Goal: Contribute content: Contribute content

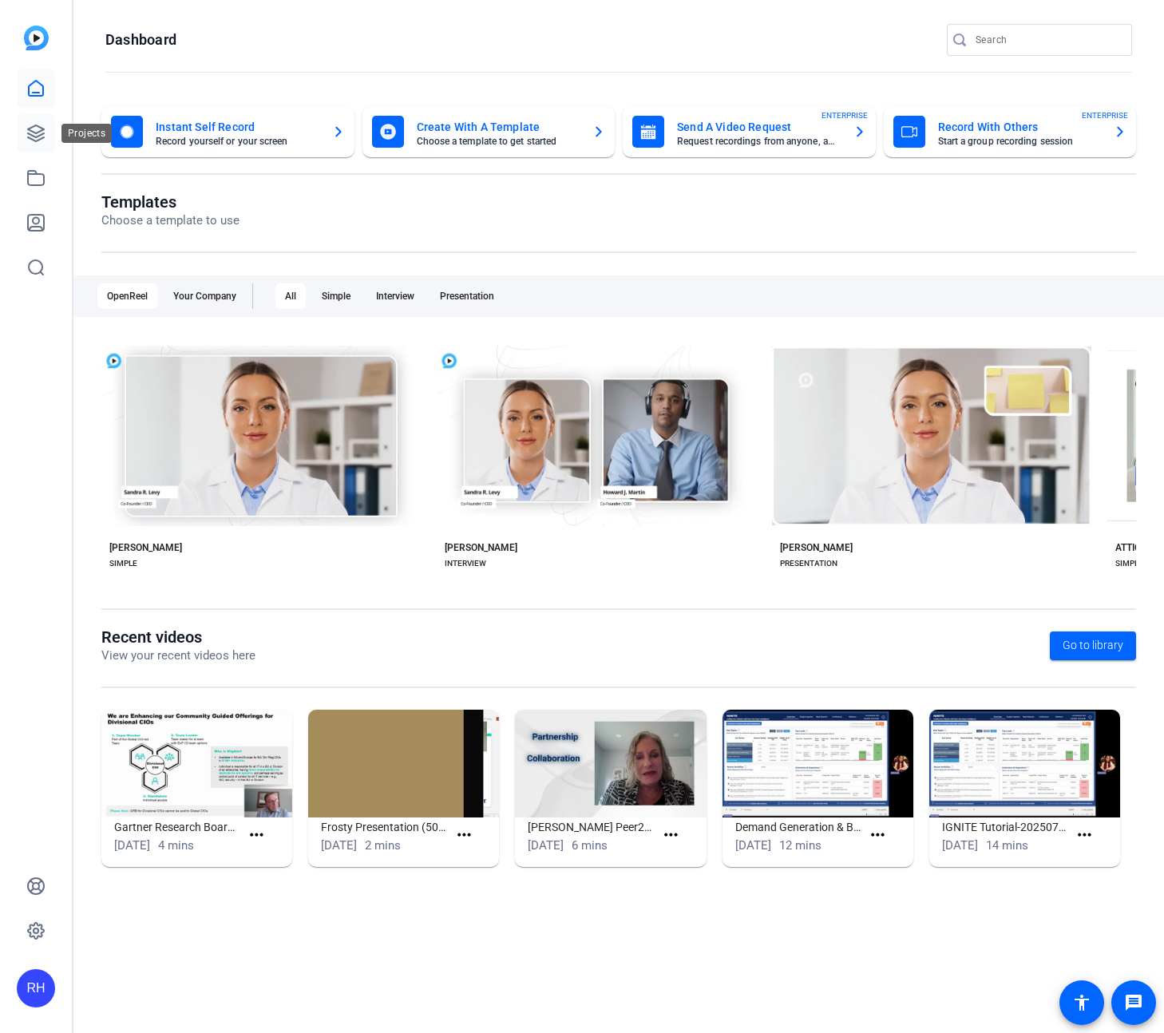
click at [33, 136] on icon at bounding box center [36, 133] width 16 height 16
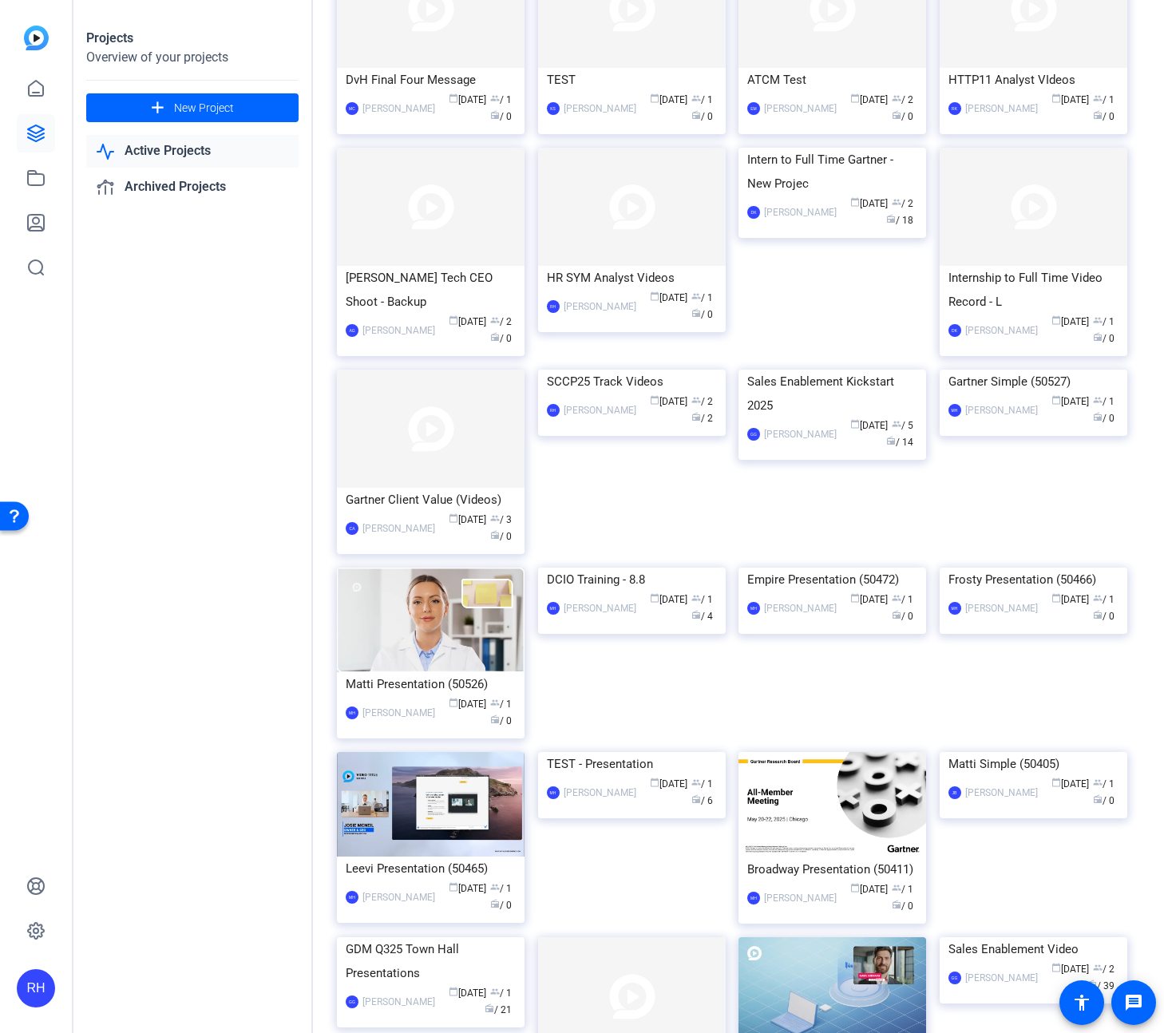
scroll to position [168, 0]
click at [628, 277] on div "HR SYM Analyst Videos" at bounding box center [632, 277] width 170 height 24
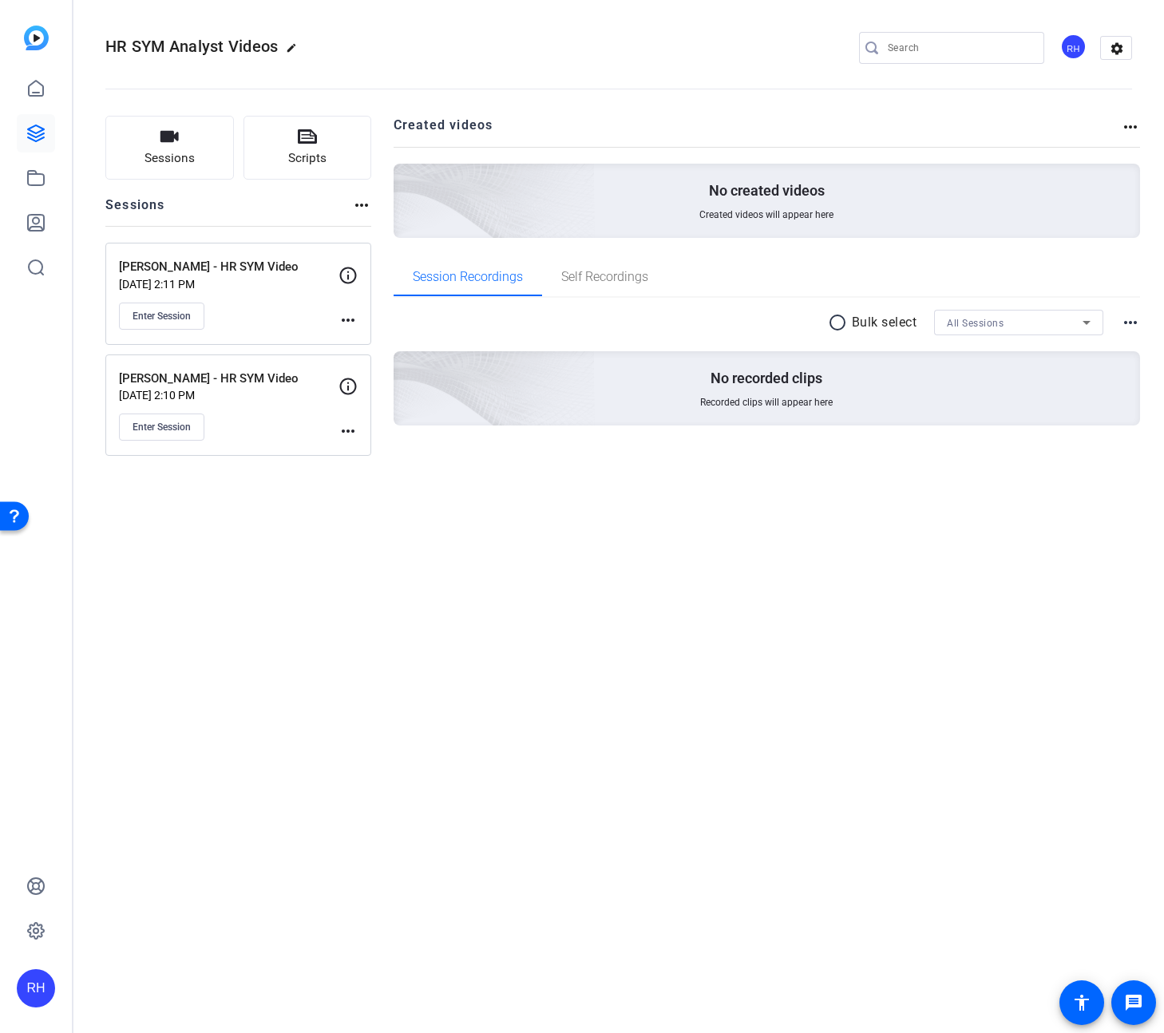
click at [350, 425] on mat-icon "more_horiz" at bounding box center [348, 431] width 19 height 19
click at [294, 428] on div at bounding box center [582, 516] width 1164 height 1033
click at [224, 379] on p "Rachel Juley - HR SYM Video" at bounding box center [229, 379] width 220 height 18
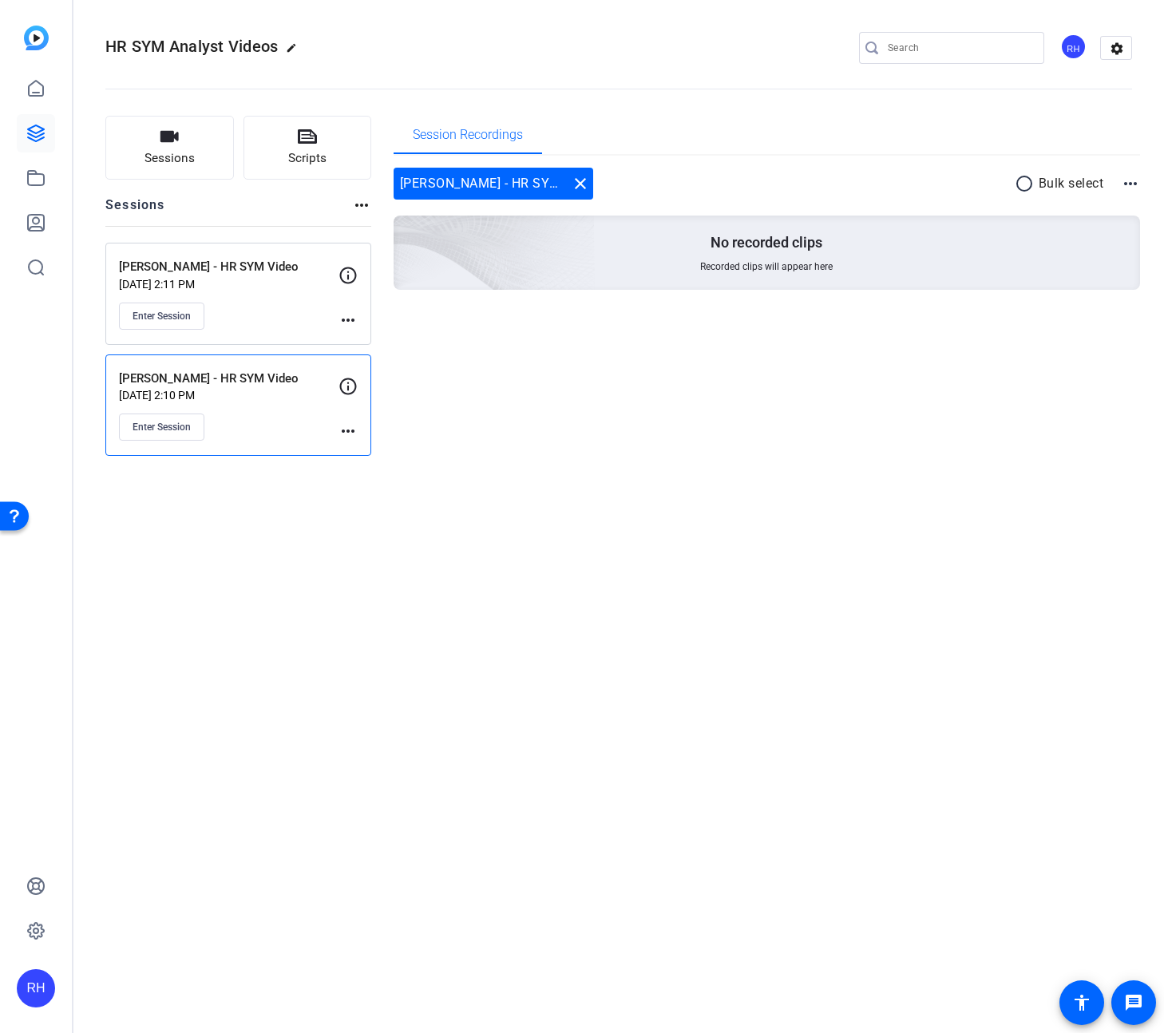
click at [349, 435] on mat-icon "more_horiz" at bounding box center [348, 431] width 19 height 19
click at [580, 186] on div at bounding box center [582, 516] width 1164 height 1033
click at [586, 178] on mat-icon "close" at bounding box center [580, 183] width 19 height 19
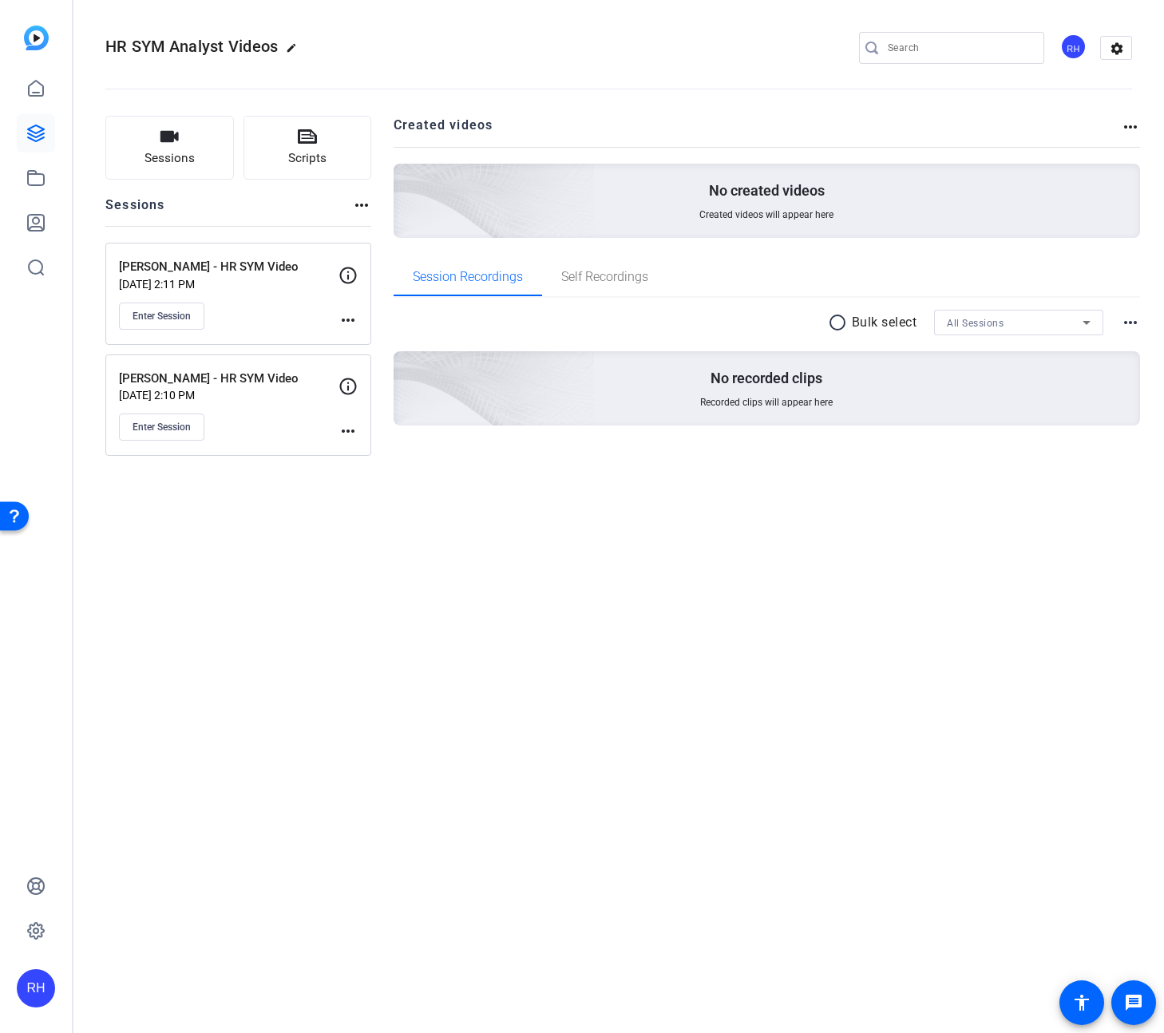
click at [353, 434] on mat-icon "more_horiz" at bounding box center [348, 431] width 19 height 19
click at [366, 460] on span "Edit Session" at bounding box center [387, 455] width 73 height 19
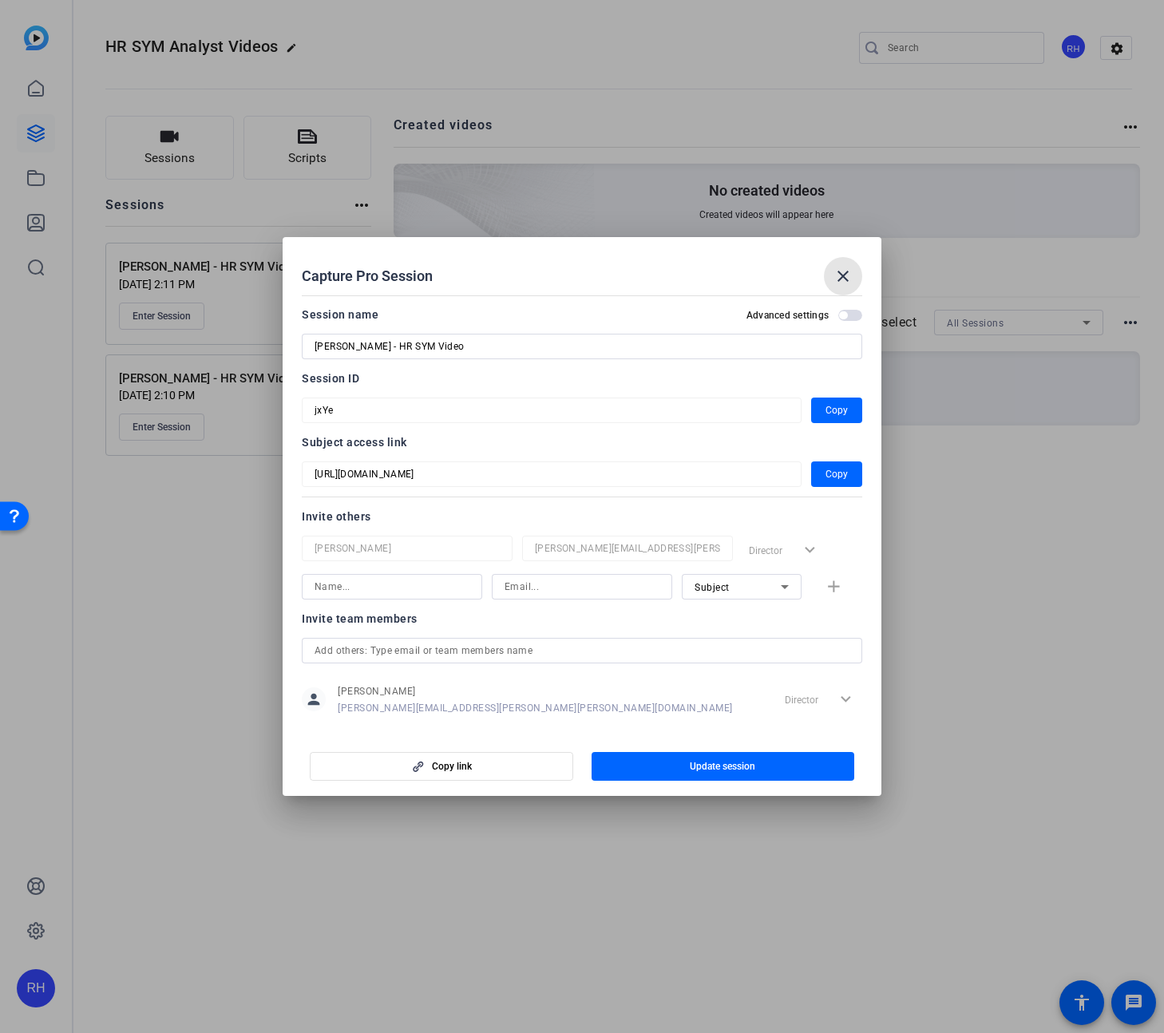
drag, startPoint x: 839, startPoint y: 270, endPoint x: 824, endPoint y: 275, distance: 16.2
click at [839, 270] on mat-icon "close" at bounding box center [843, 276] width 19 height 19
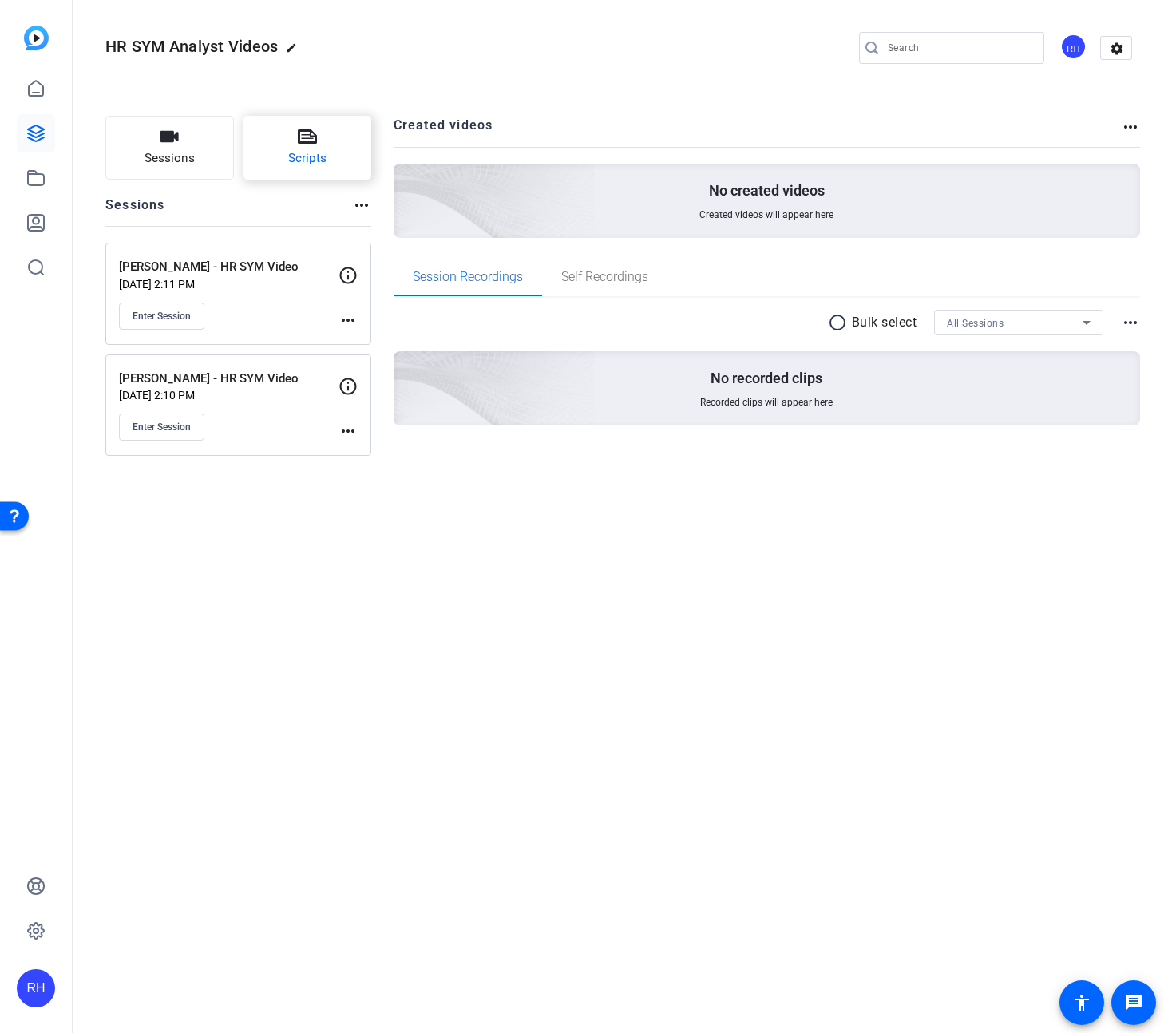
click at [277, 125] on button "Scripts" at bounding box center [308, 148] width 129 height 64
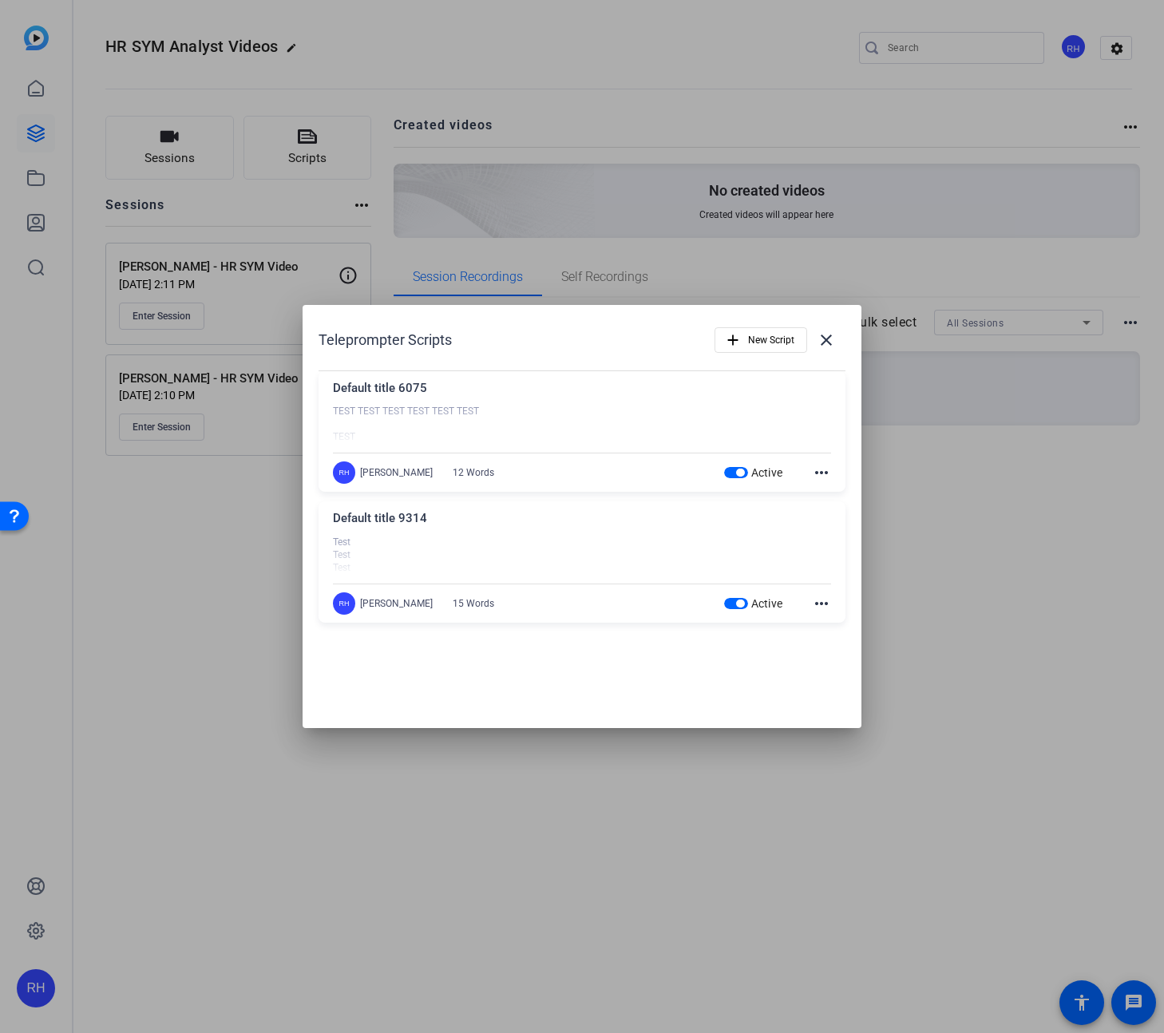
click at [834, 471] on div "Default title 6075 TEST TEST TEST TEST TEST TEST TEST TEST TEST TEST TEST TEST …" at bounding box center [582, 431] width 527 height 121
click at [822, 471] on mat-icon "more_horiz" at bounding box center [821, 472] width 19 height 19
click at [840, 512] on span "Delete" at bounding box center [857, 516] width 64 height 19
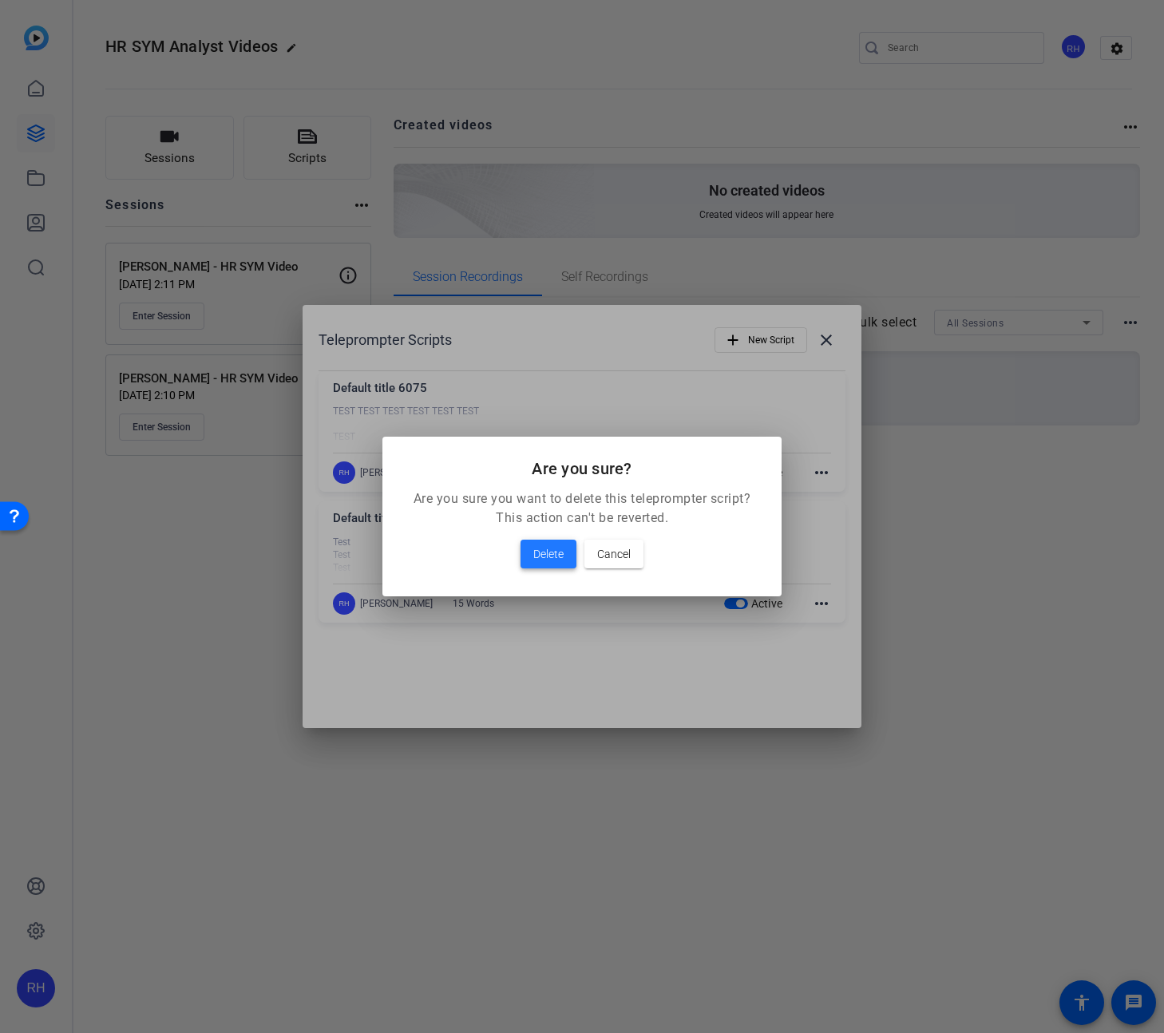
click at [551, 541] on span at bounding box center [549, 554] width 56 height 38
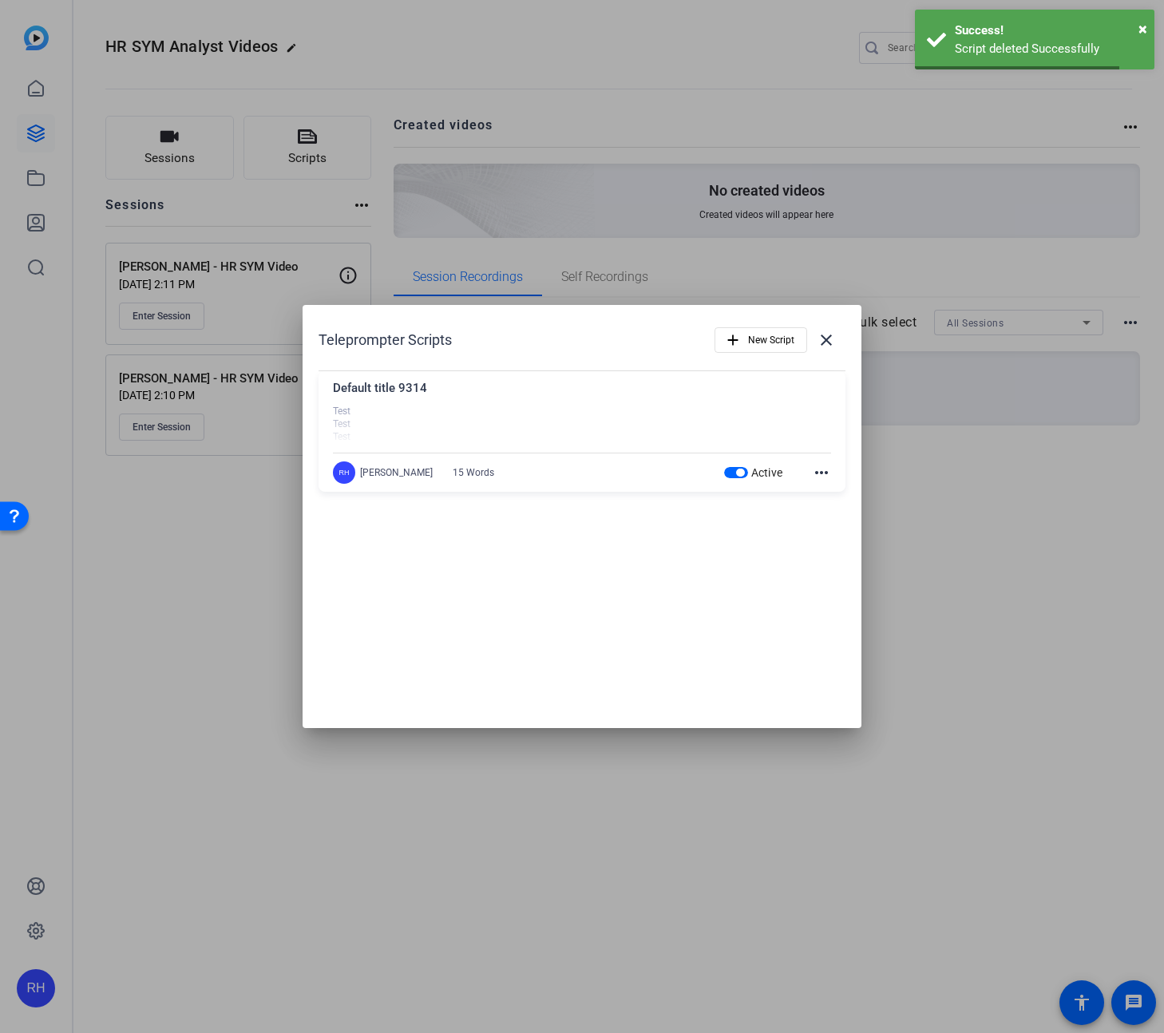
click at [824, 473] on mat-icon "more_horiz" at bounding box center [821, 472] width 19 height 19
click at [830, 520] on span "Delete" at bounding box center [857, 516] width 64 height 19
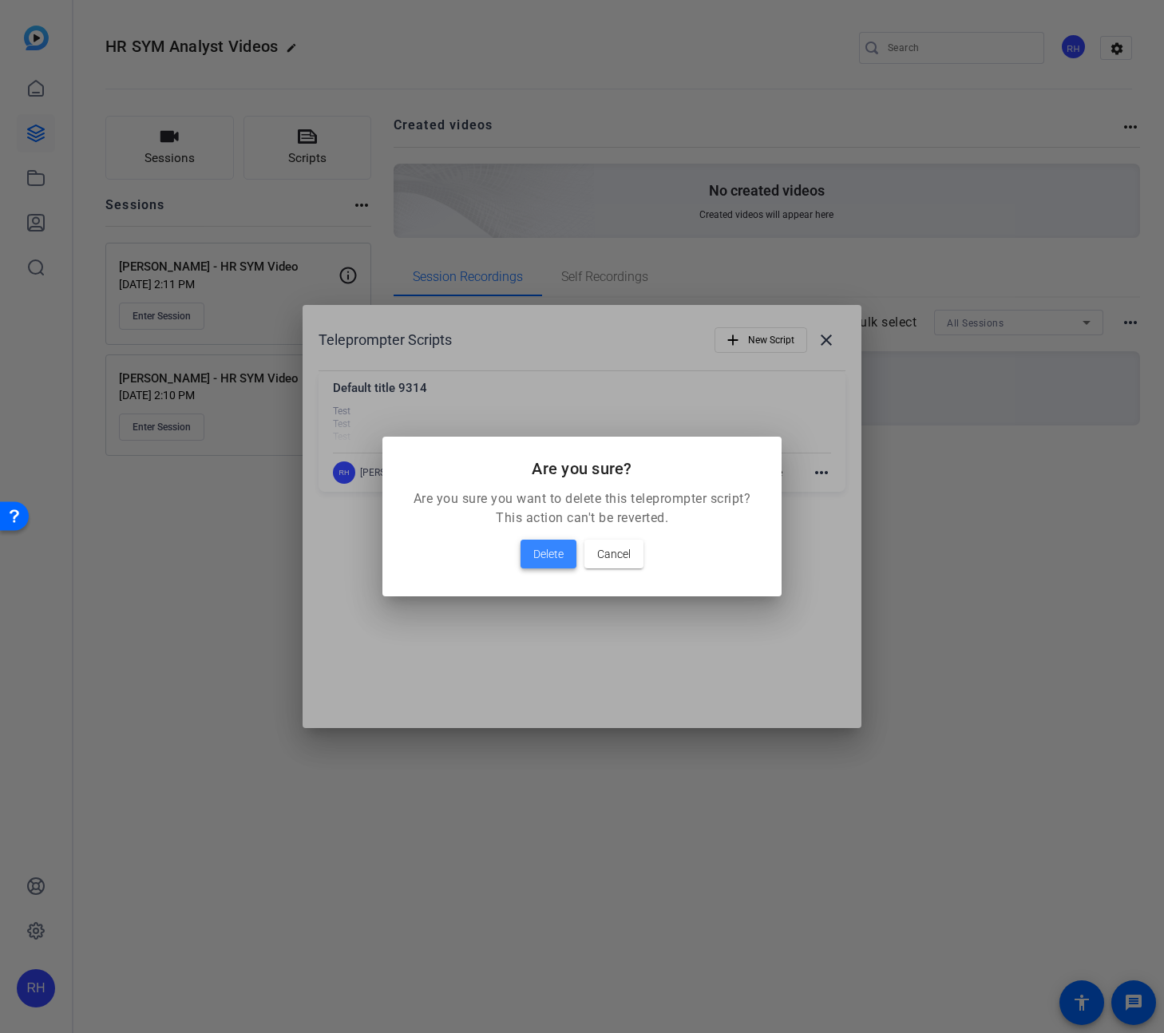
click at [547, 555] on span "Delete" at bounding box center [548, 554] width 30 height 19
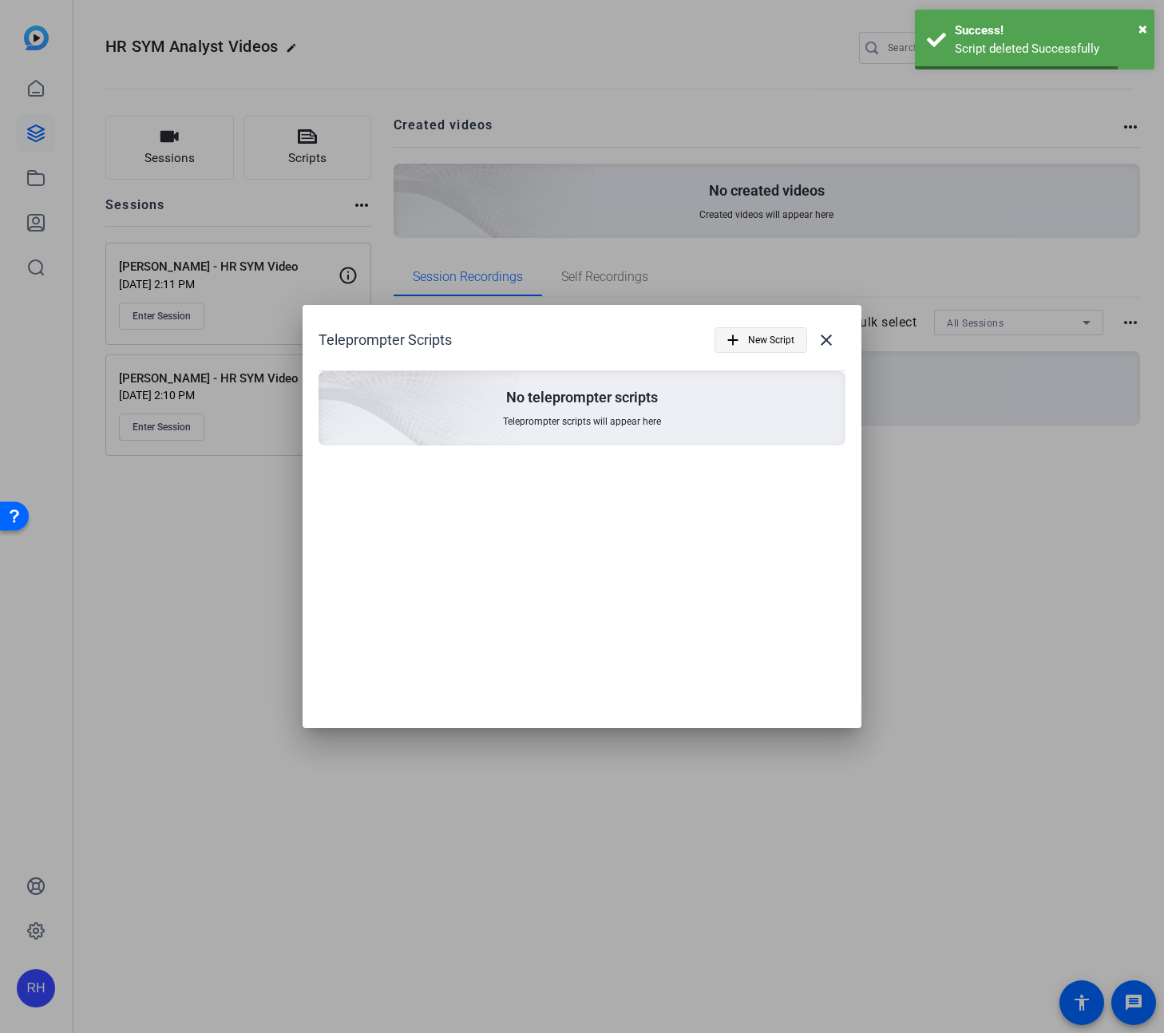
click at [770, 343] on span "New Script" at bounding box center [771, 340] width 46 height 30
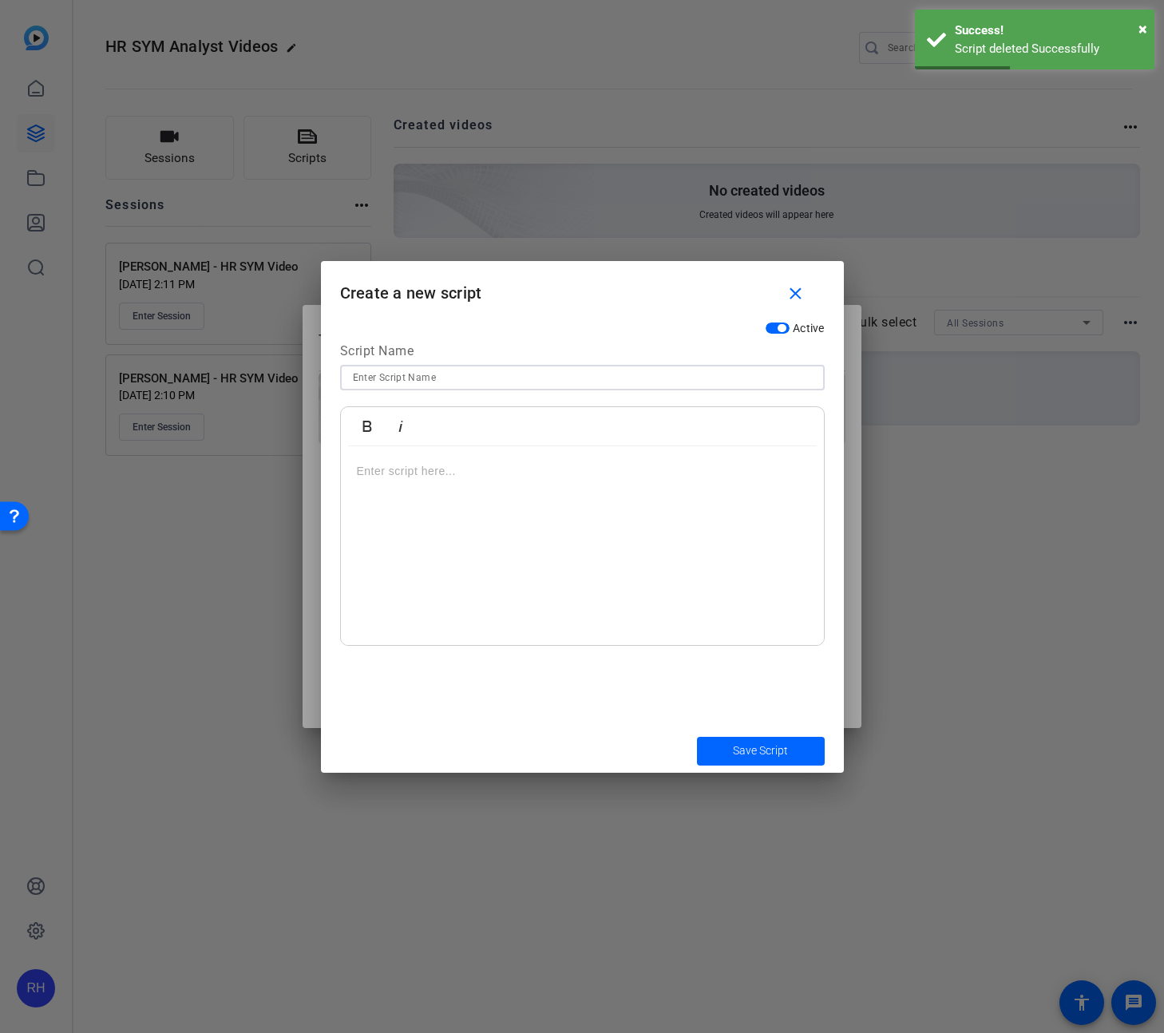
click at [444, 375] on input at bounding box center [582, 377] width 459 height 19
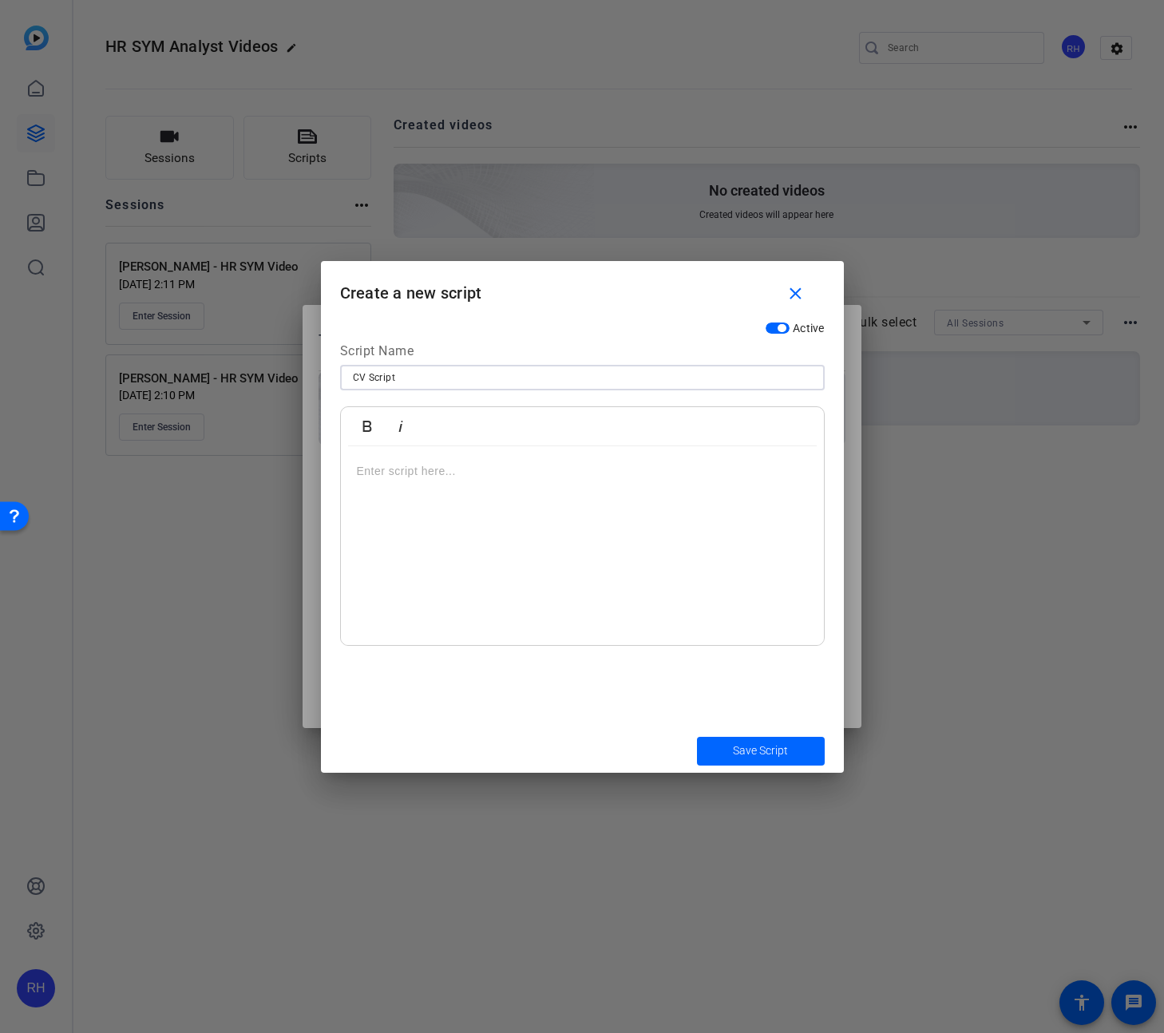
type input "CV Script"
click at [697, 737] on button "Save Script" at bounding box center [761, 751] width 128 height 29
click at [454, 484] on div at bounding box center [582, 546] width 483 height 200
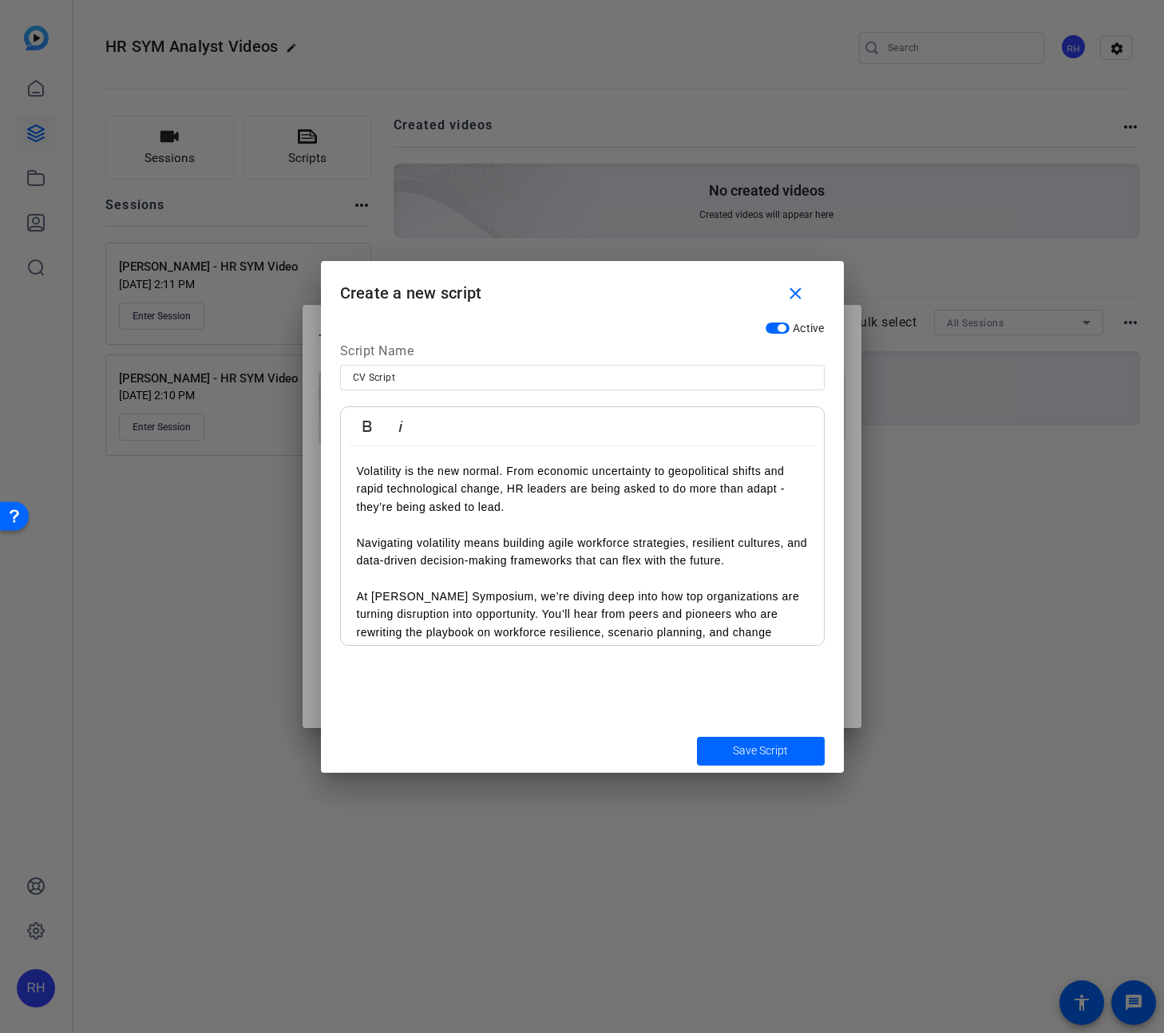
drag, startPoint x: 505, startPoint y: 469, endPoint x: 609, endPoint y: 580, distance: 152.0
click at [505, 469] on p "Volatility is the new normal. From economic uncertainty to geopolitical shifts …" at bounding box center [582, 488] width 451 height 53
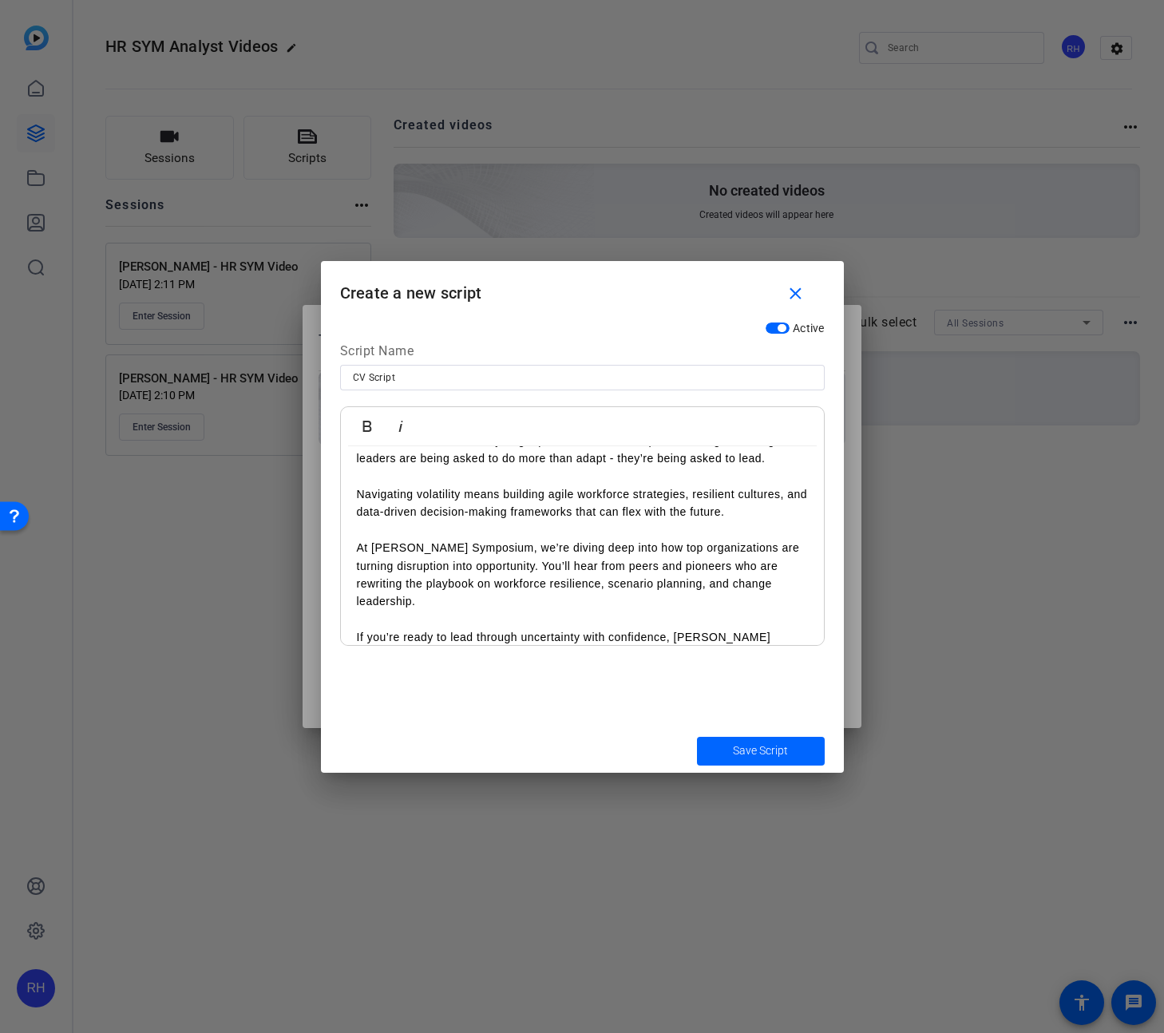
scroll to position [68, 0]
click at [502, 563] on p "At Gartner HR Symposium, we’re diving deep into how top organizations are turni…" at bounding box center [582, 573] width 451 height 72
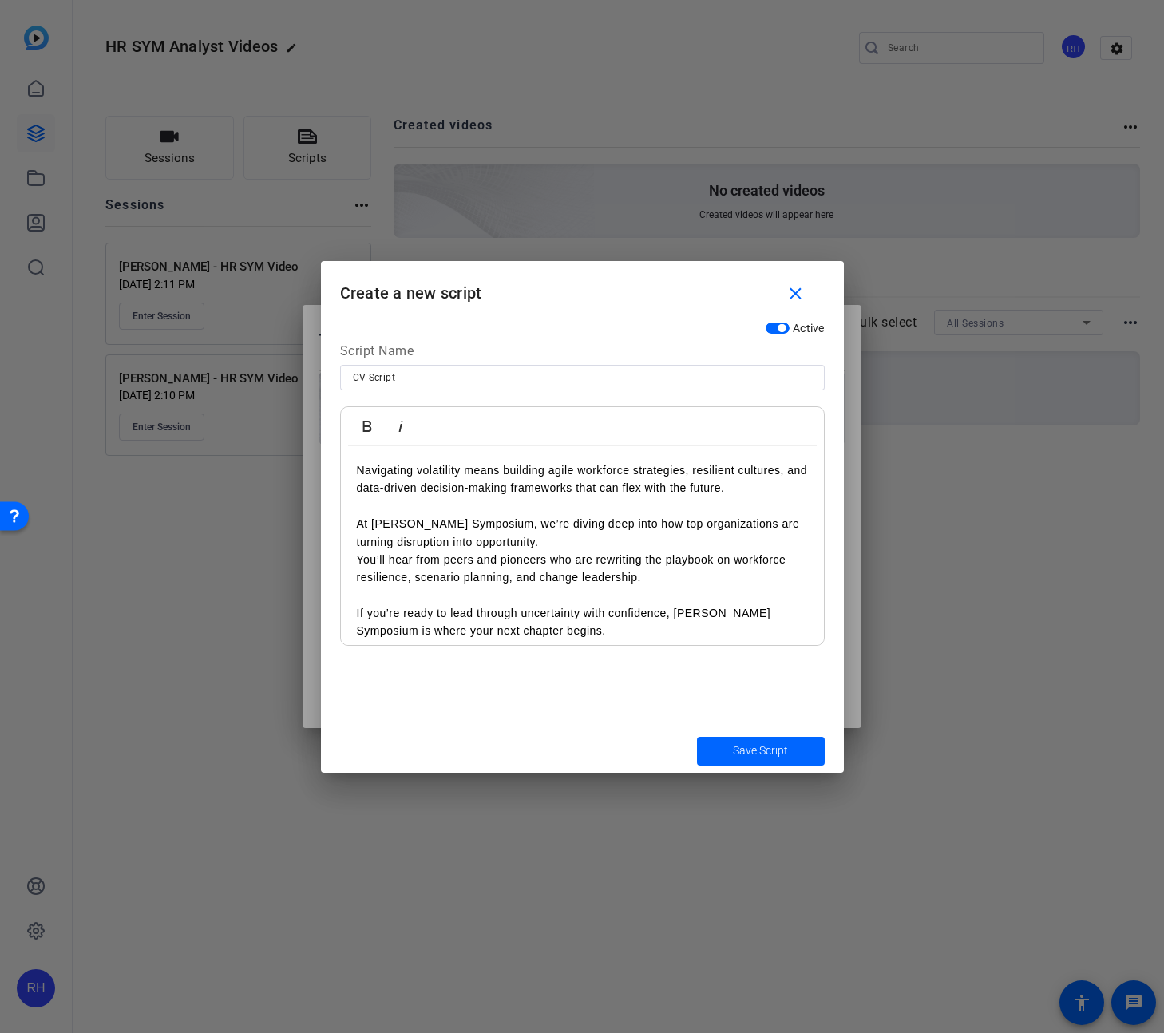
scroll to position [101, 0]
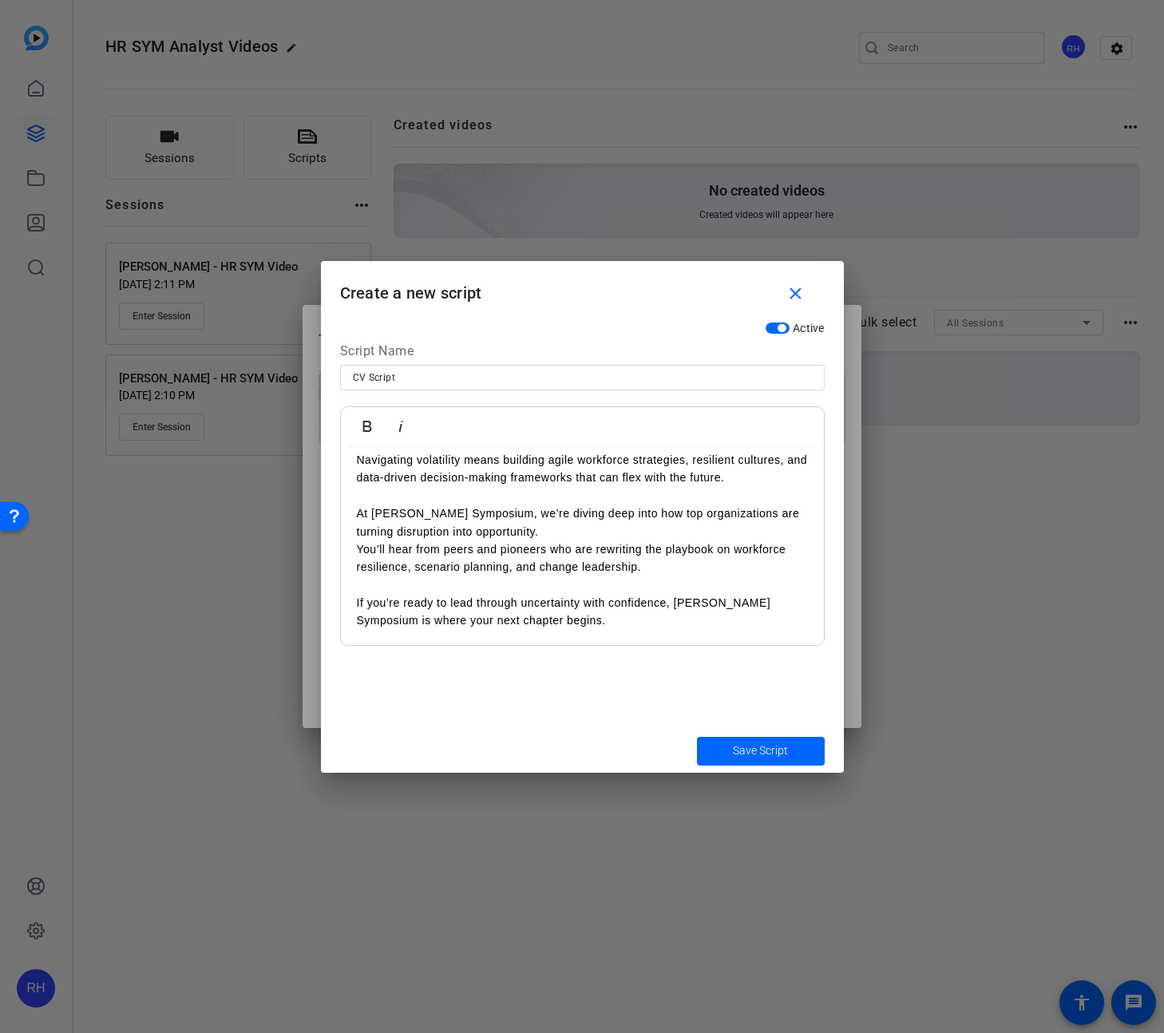
click at [674, 600] on p "If you’re ready to lead through uncertainty with confidence, Gartner HR Symposi…" at bounding box center [582, 612] width 451 height 36
click at [747, 759] on span "submit" at bounding box center [761, 751] width 128 height 38
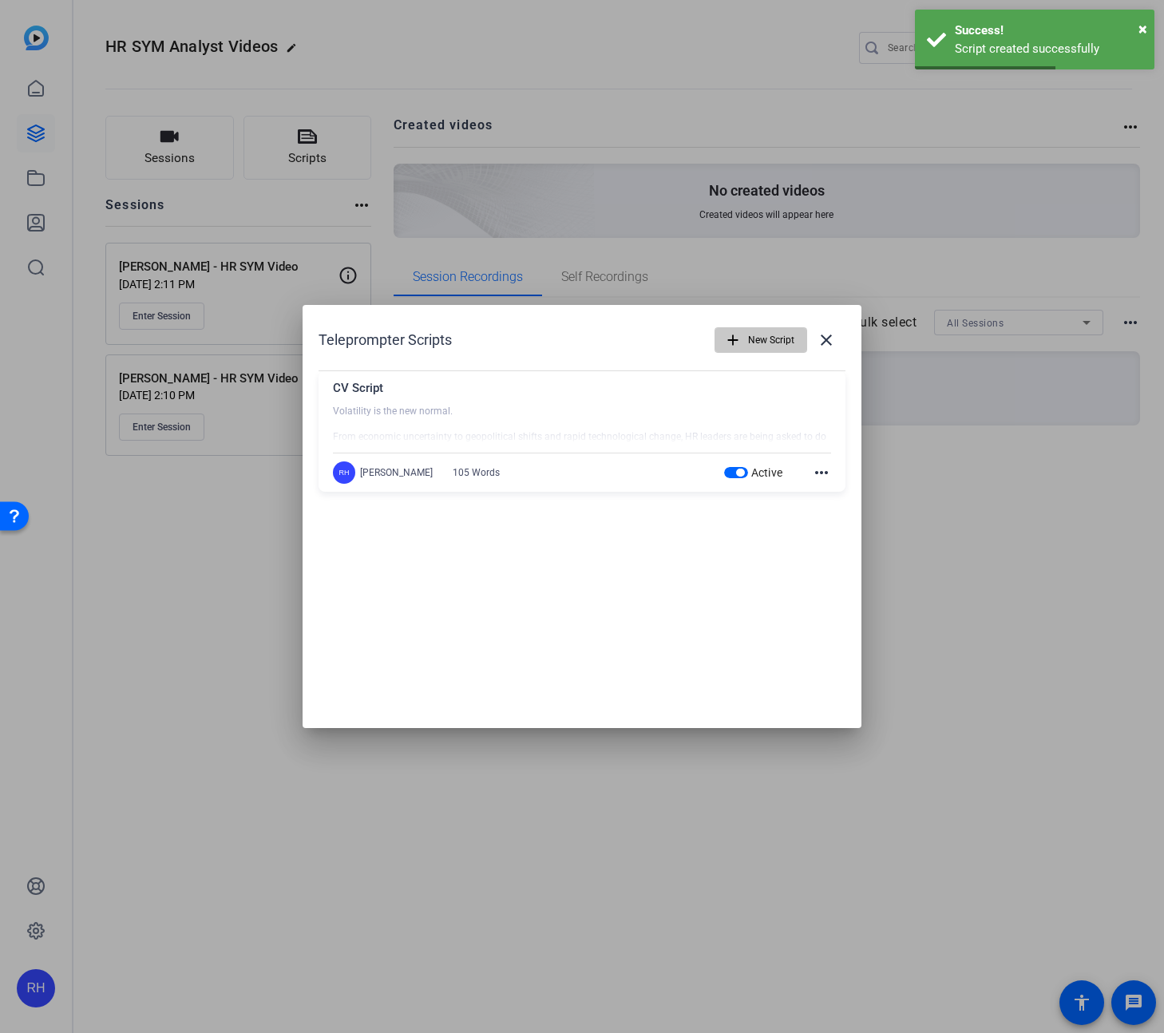
click at [774, 343] on span "New Script" at bounding box center [771, 340] width 46 height 30
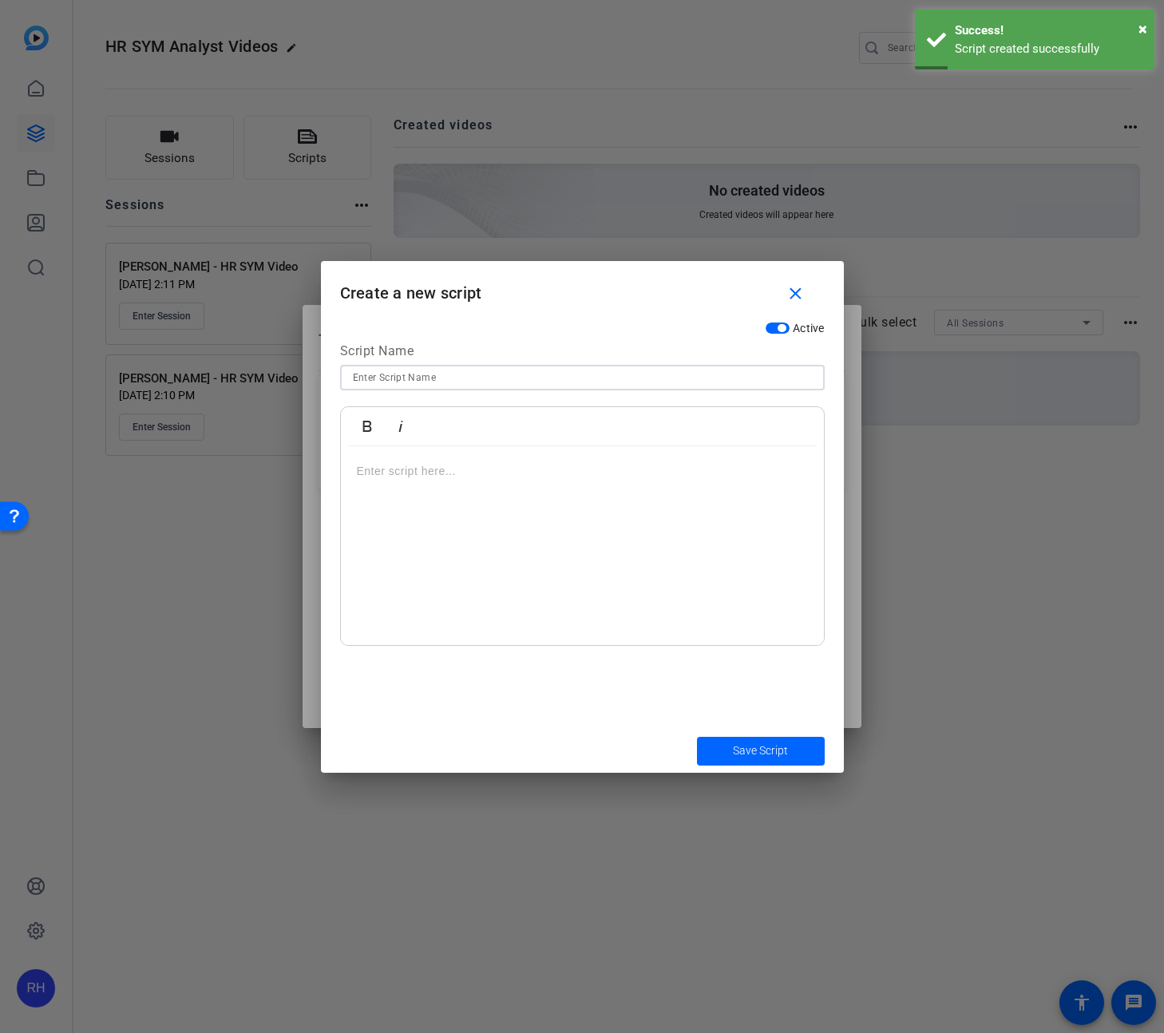
click at [483, 375] on input at bounding box center [582, 377] width 459 height 19
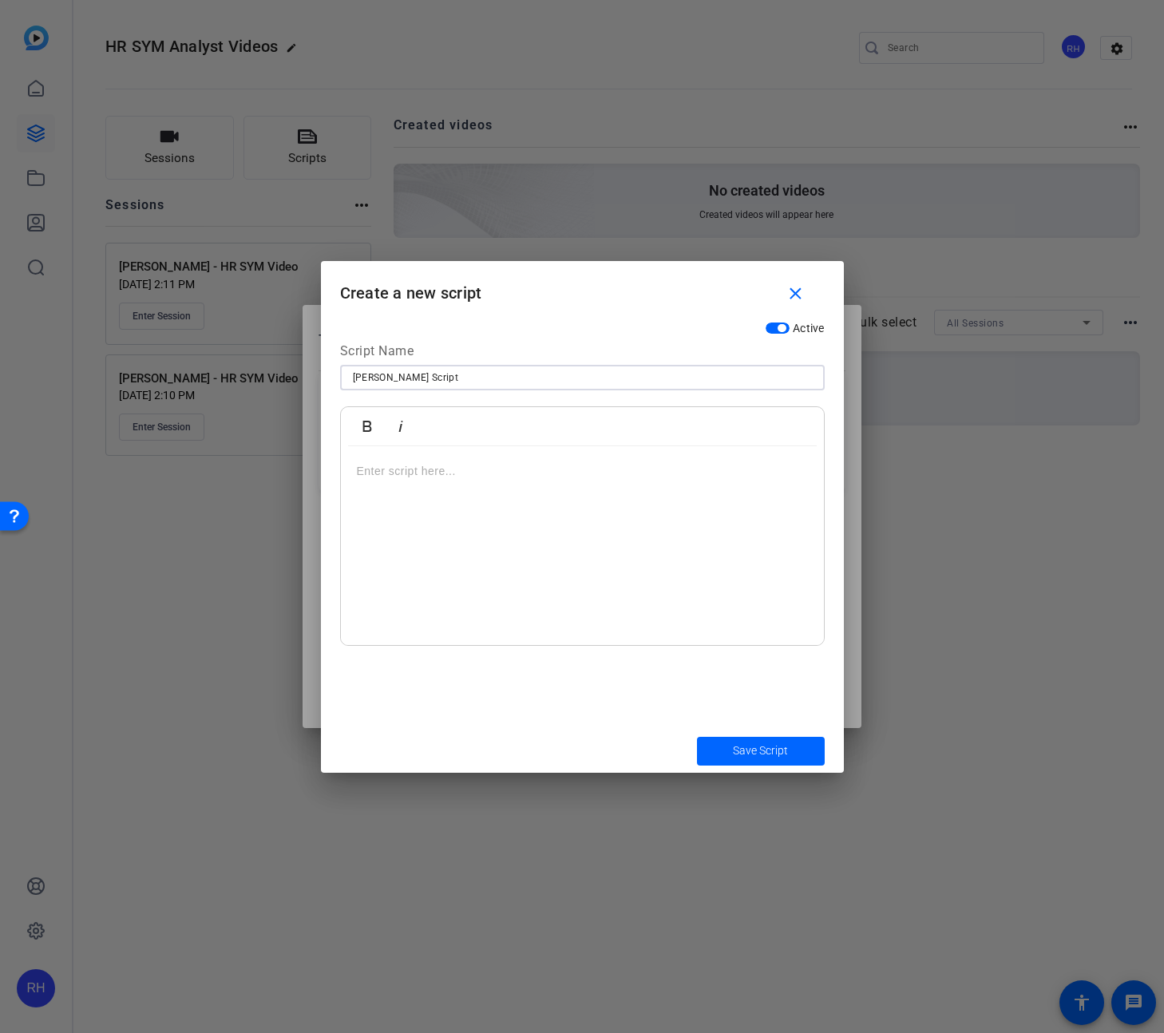
type input "Rachel Script"
click at [419, 473] on p at bounding box center [582, 471] width 451 height 18
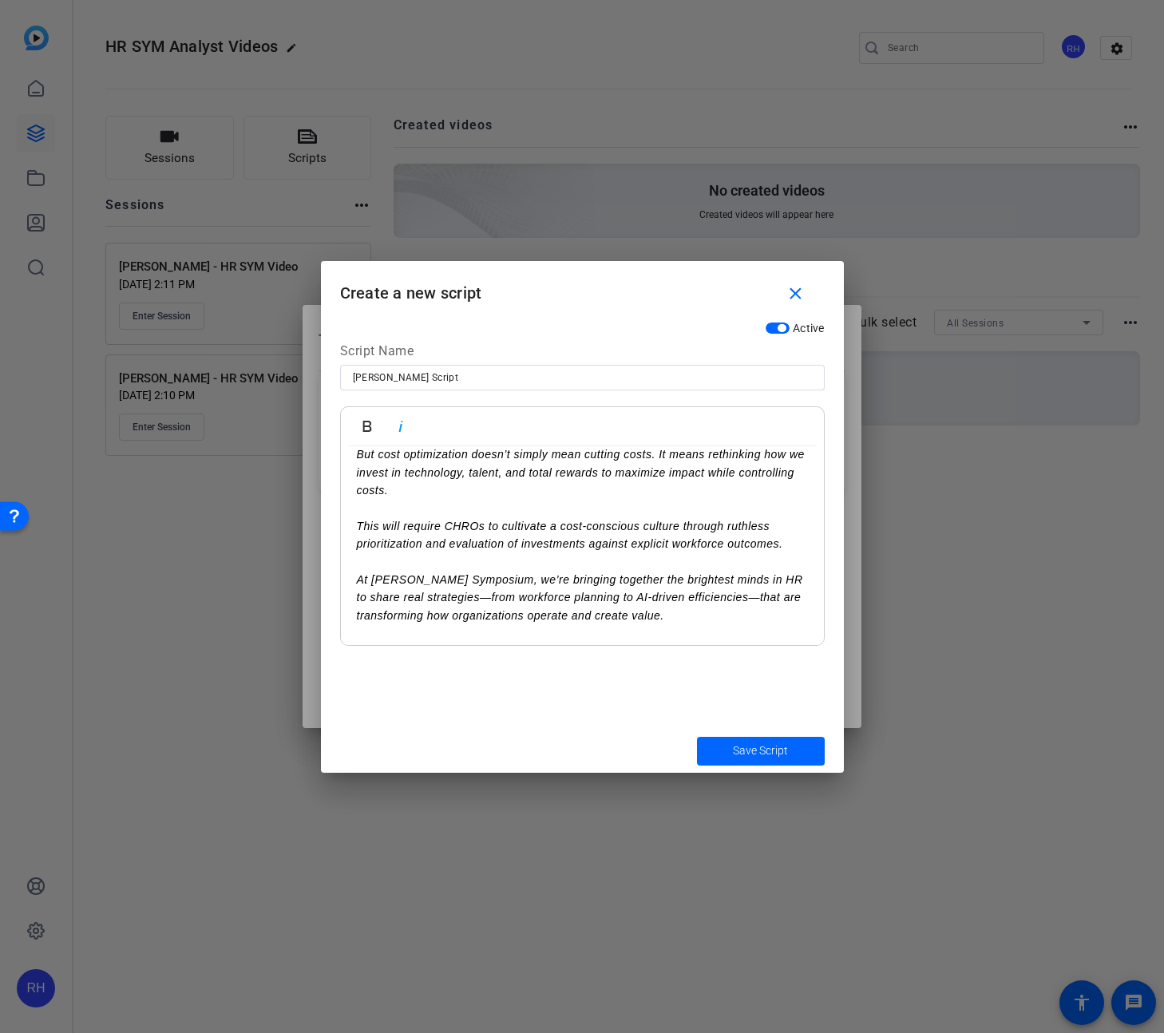
scroll to position [0, 0]
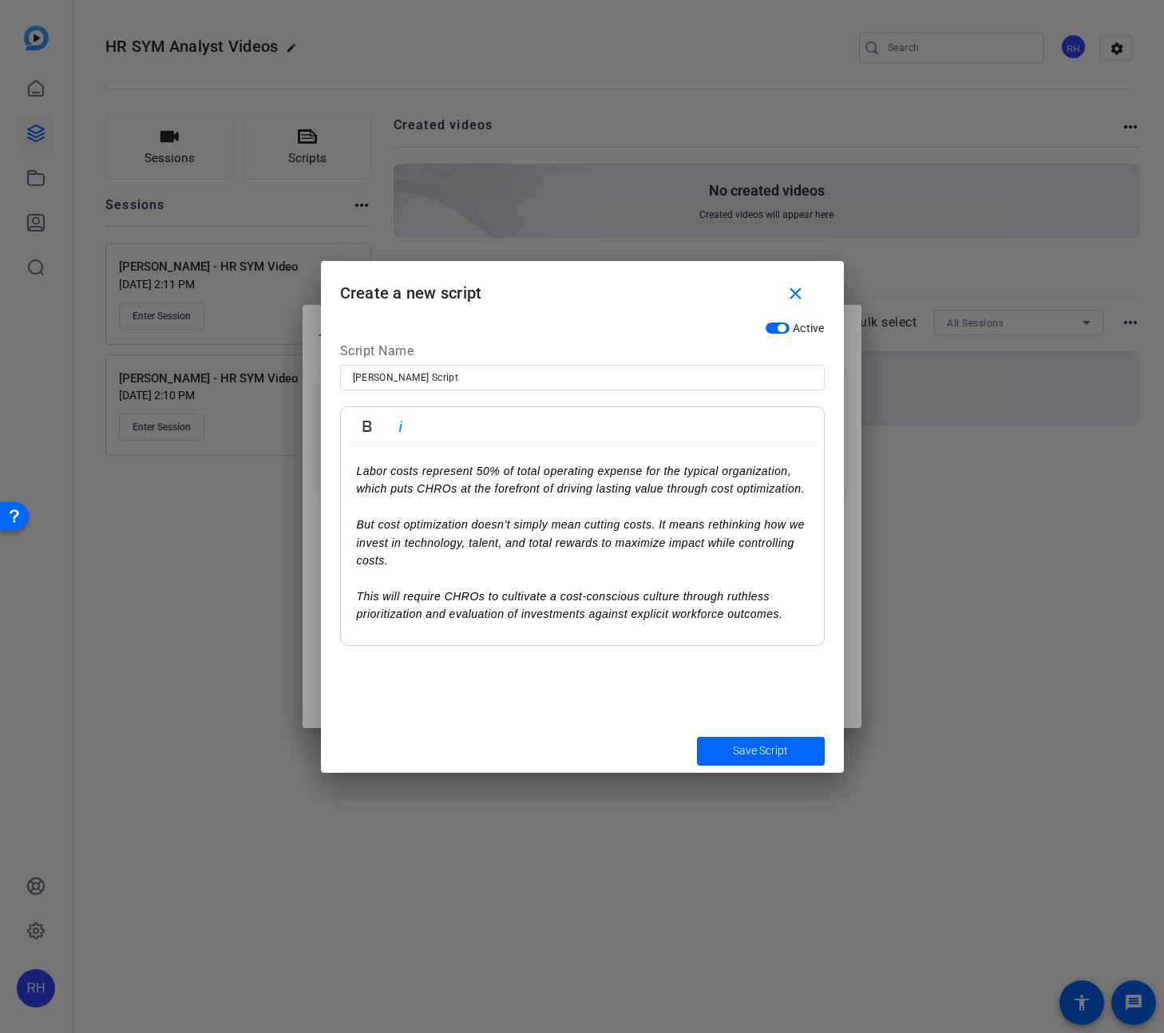
click at [659, 542] on em "But cost optimization doesn’t simply mean cutting costs. It means rethinking ho…" at bounding box center [581, 542] width 448 height 49
click at [782, 751] on span "Save Script" at bounding box center [760, 751] width 55 height 17
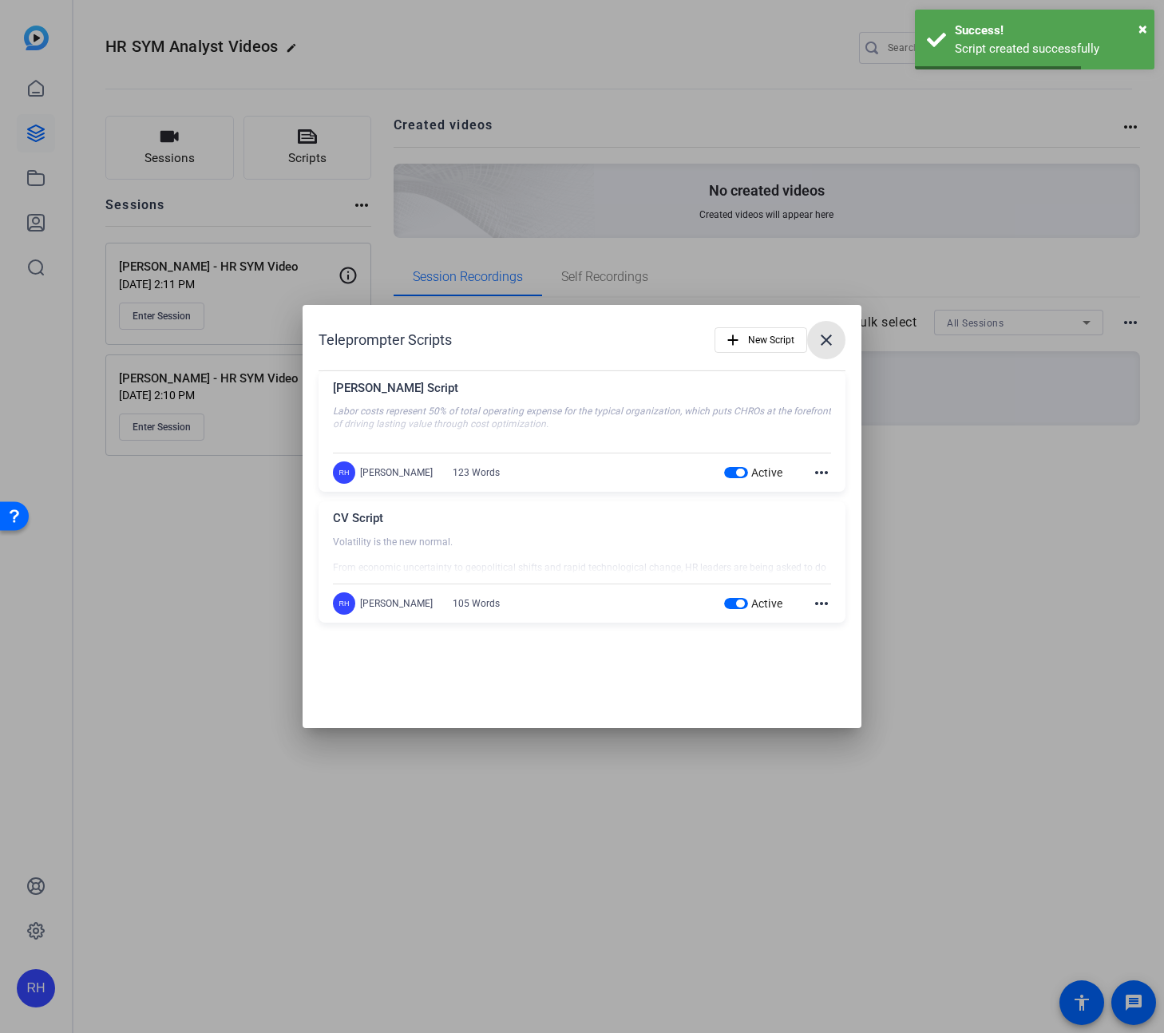
drag, startPoint x: 825, startPoint y: 339, endPoint x: 73, endPoint y: 14, distance: 819.0
click at [825, 339] on mat-icon "close" at bounding box center [826, 340] width 19 height 19
